Goal: Communication & Community: Connect with others

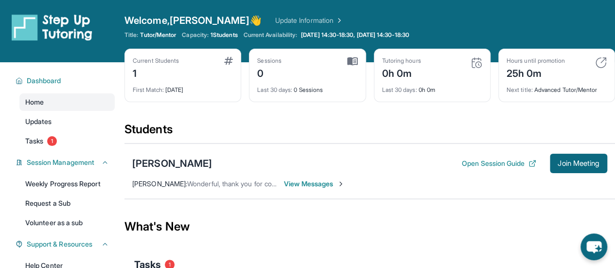
click at [300, 182] on span "View Messages" at bounding box center [314, 184] width 61 height 10
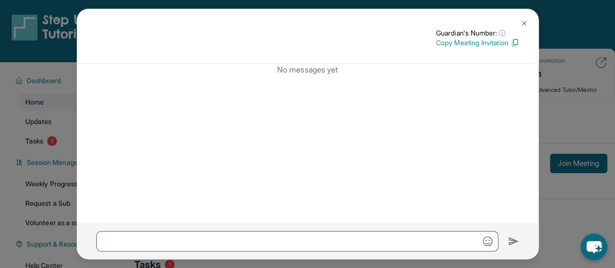
click at [515, 42] on img at bounding box center [515, 42] width 9 height 9
click at [521, 25] on img at bounding box center [524, 23] width 8 height 8
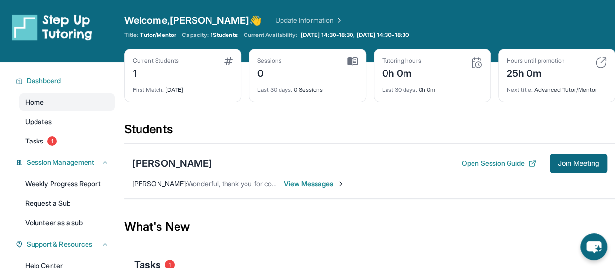
scroll to position [152, 0]
